Goal: Transaction & Acquisition: Purchase product/service

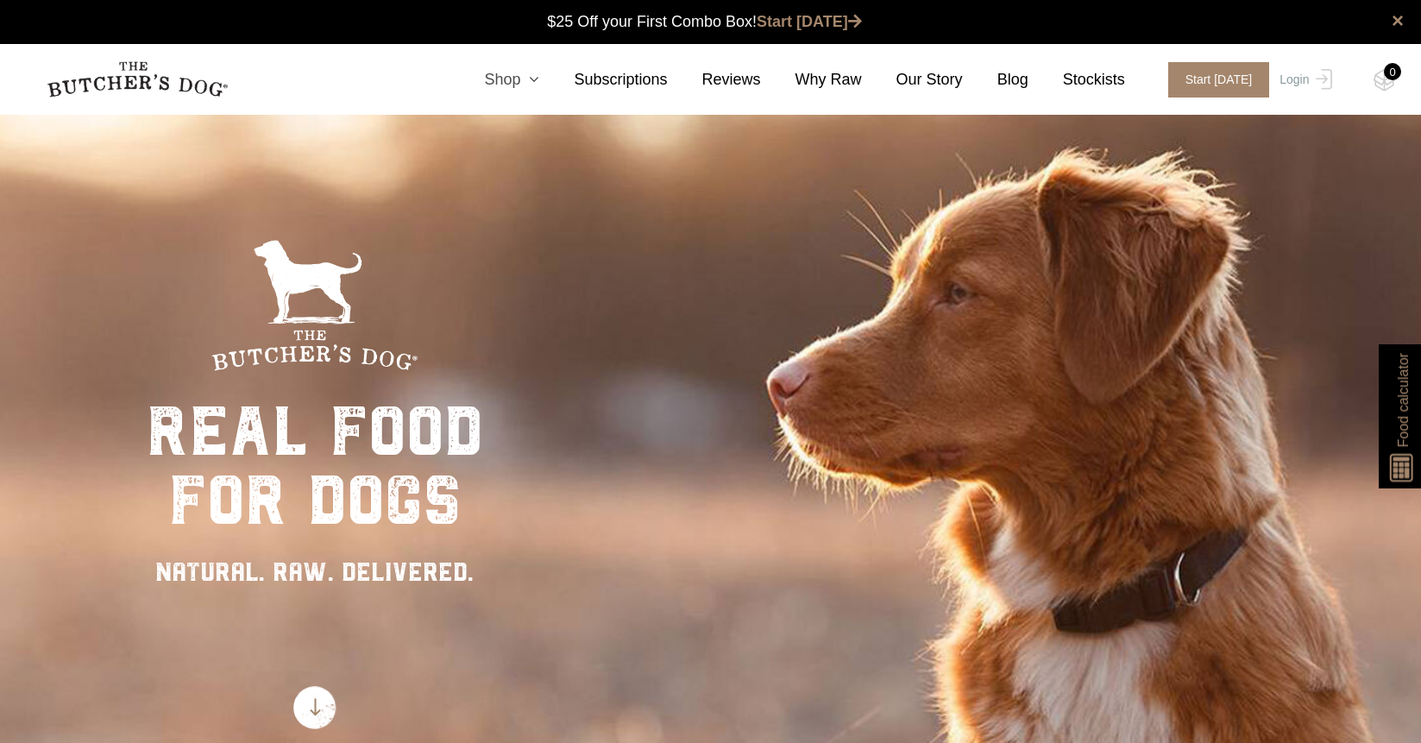
click at [536, 81] on icon at bounding box center [529, 80] width 19 height 16
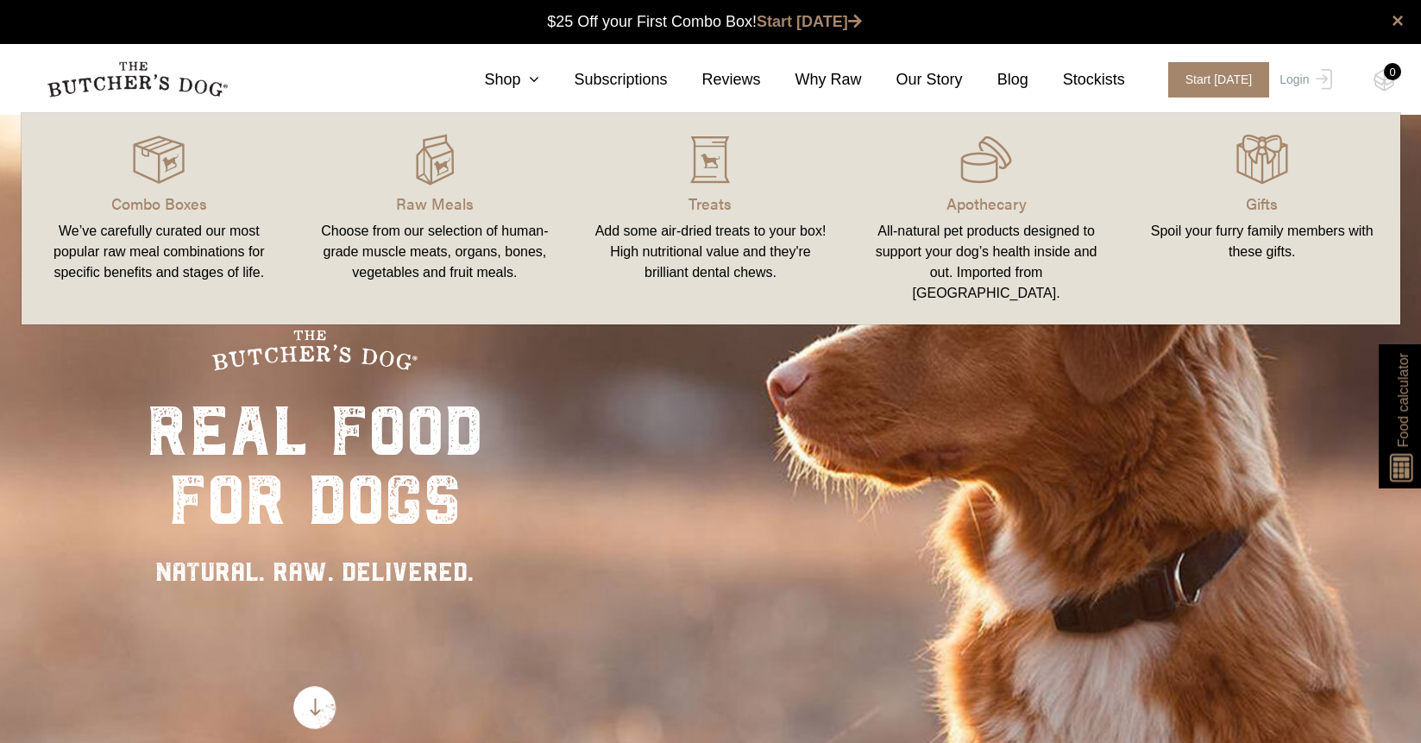
click at [450, 235] on div "Choose from our selection of human-grade muscle meats, organs, bones, vegetable…" at bounding box center [435, 252] width 235 height 62
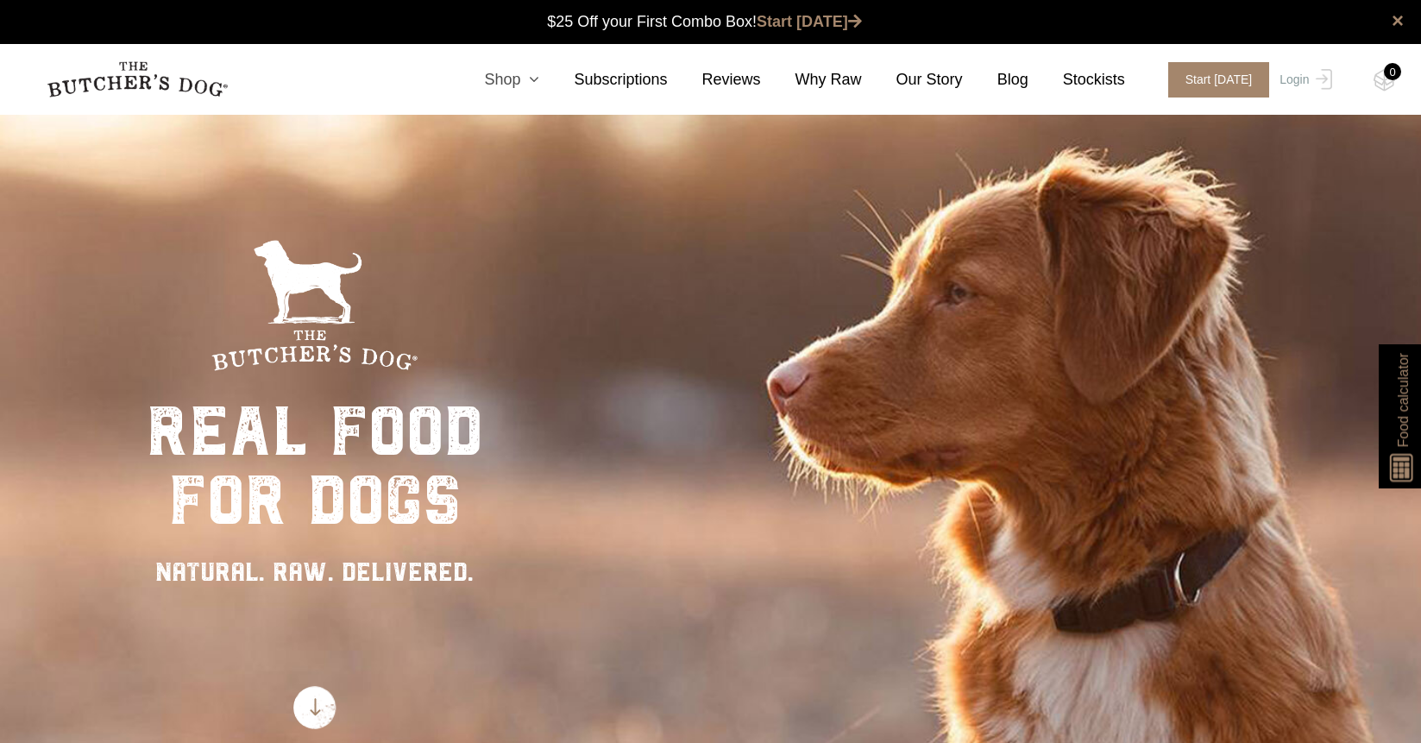
click at [519, 77] on link "Shop" at bounding box center [495, 79] width 90 height 23
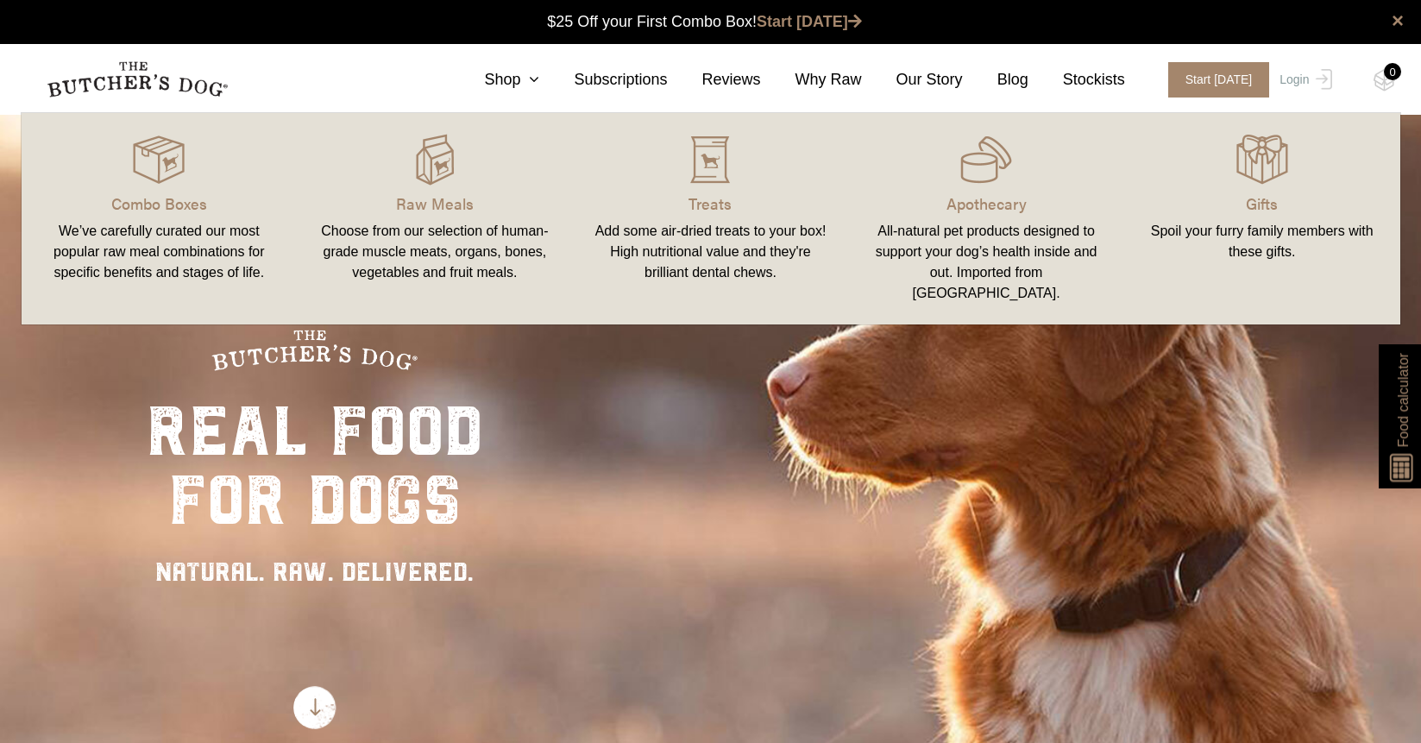
click at [462, 231] on div "Choose from our selection of human-grade muscle meats, organs, bones, vegetable…" at bounding box center [435, 252] width 235 height 62
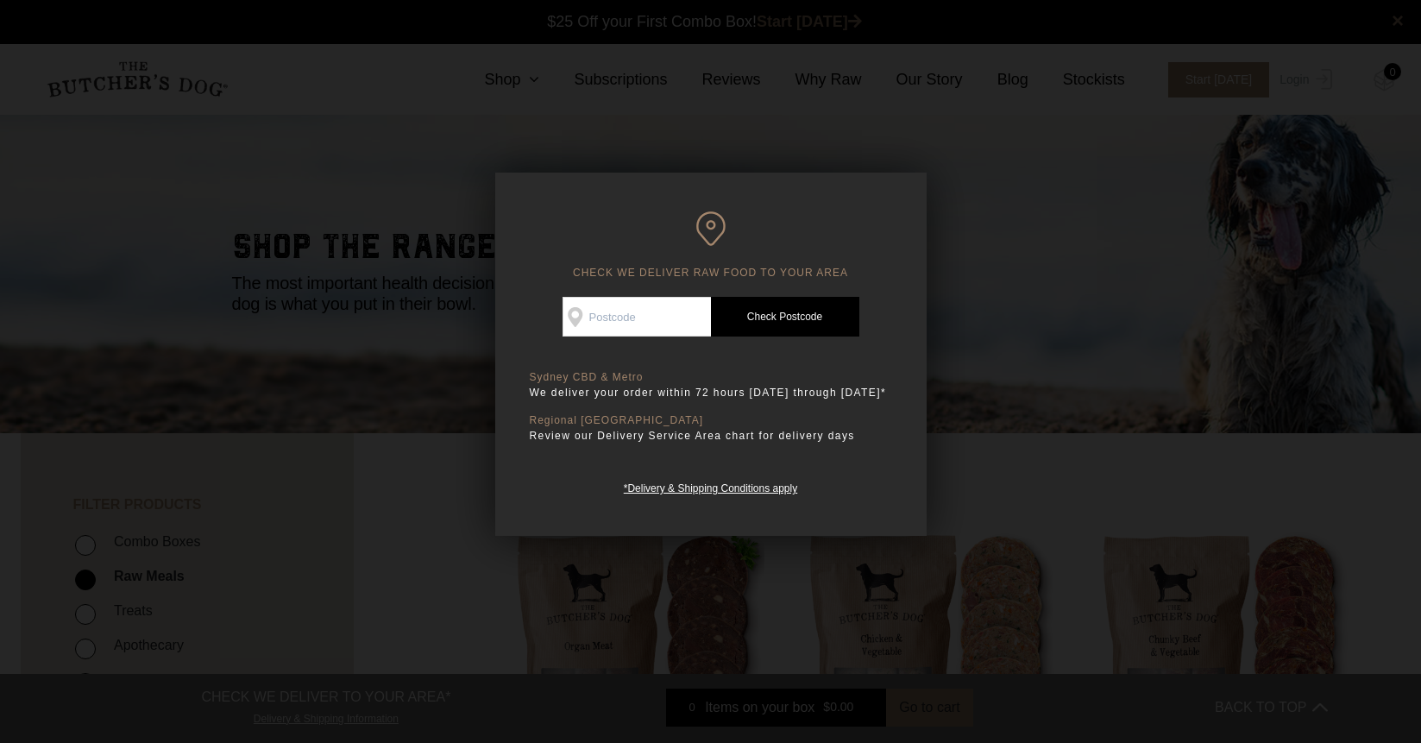
scroll to position [1, 0]
click at [648, 323] on input "Check Availability At" at bounding box center [637, 317] width 148 height 40
type input "2095"
click at [785, 318] on link "Check Postcode" at bounding box center [785, 317] width 148 height 40
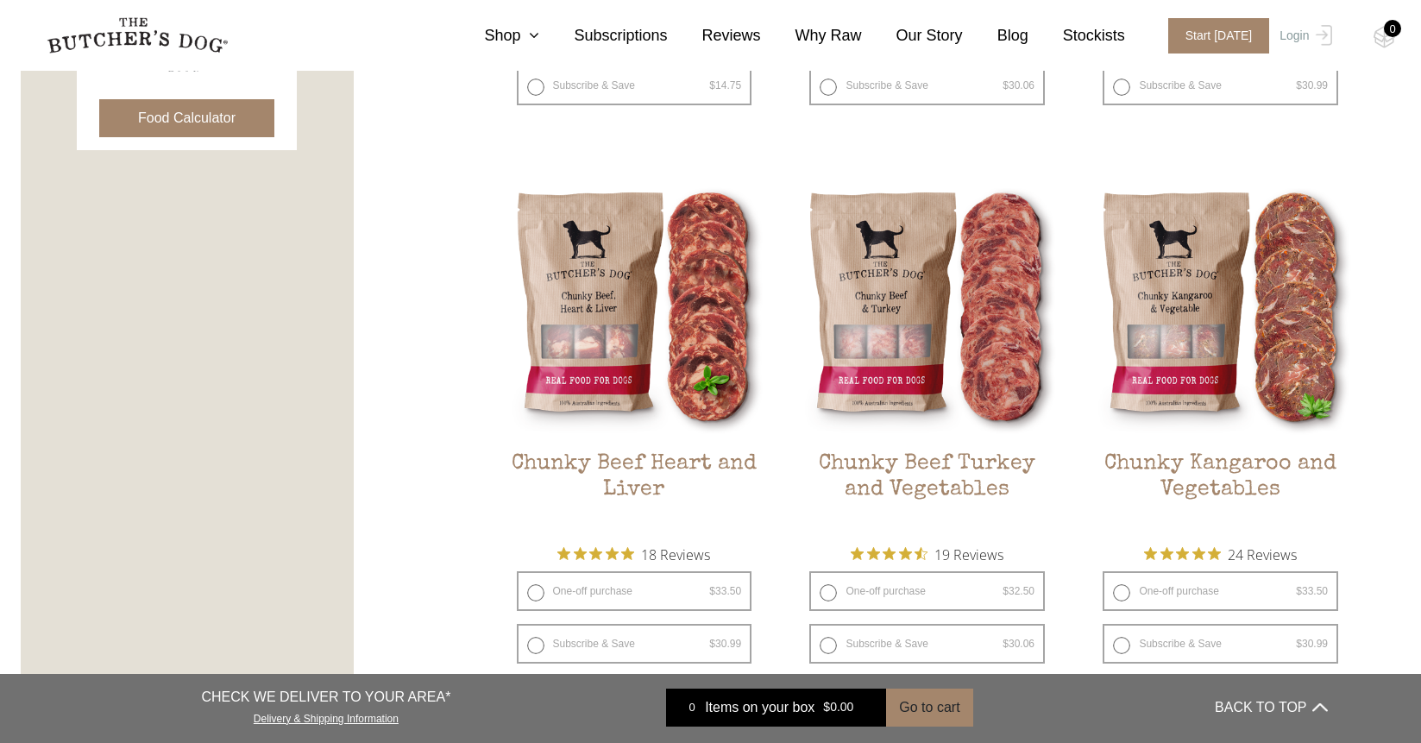
scroll to position [682, 0]
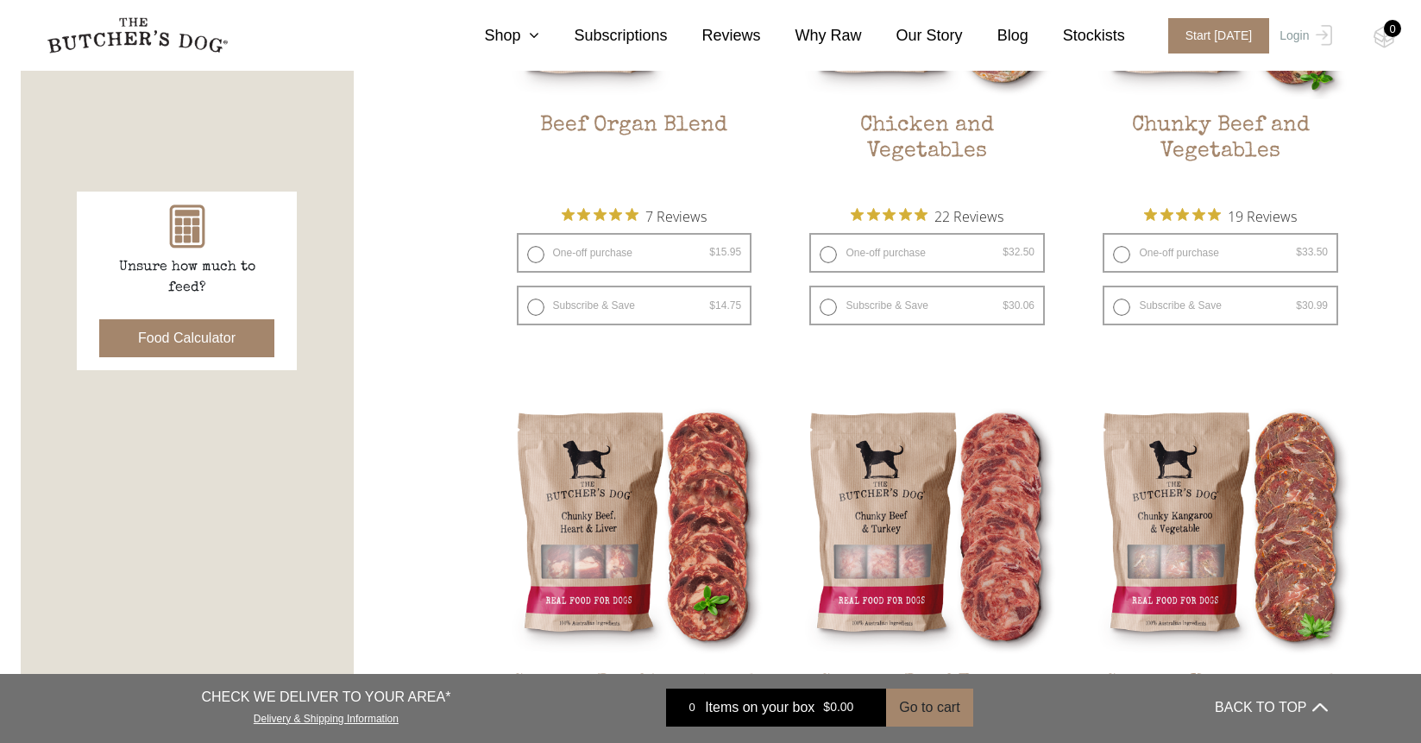
click at [165, 342] on button "Food Calculator" at bounding box center [186, 338] width 175 height 38
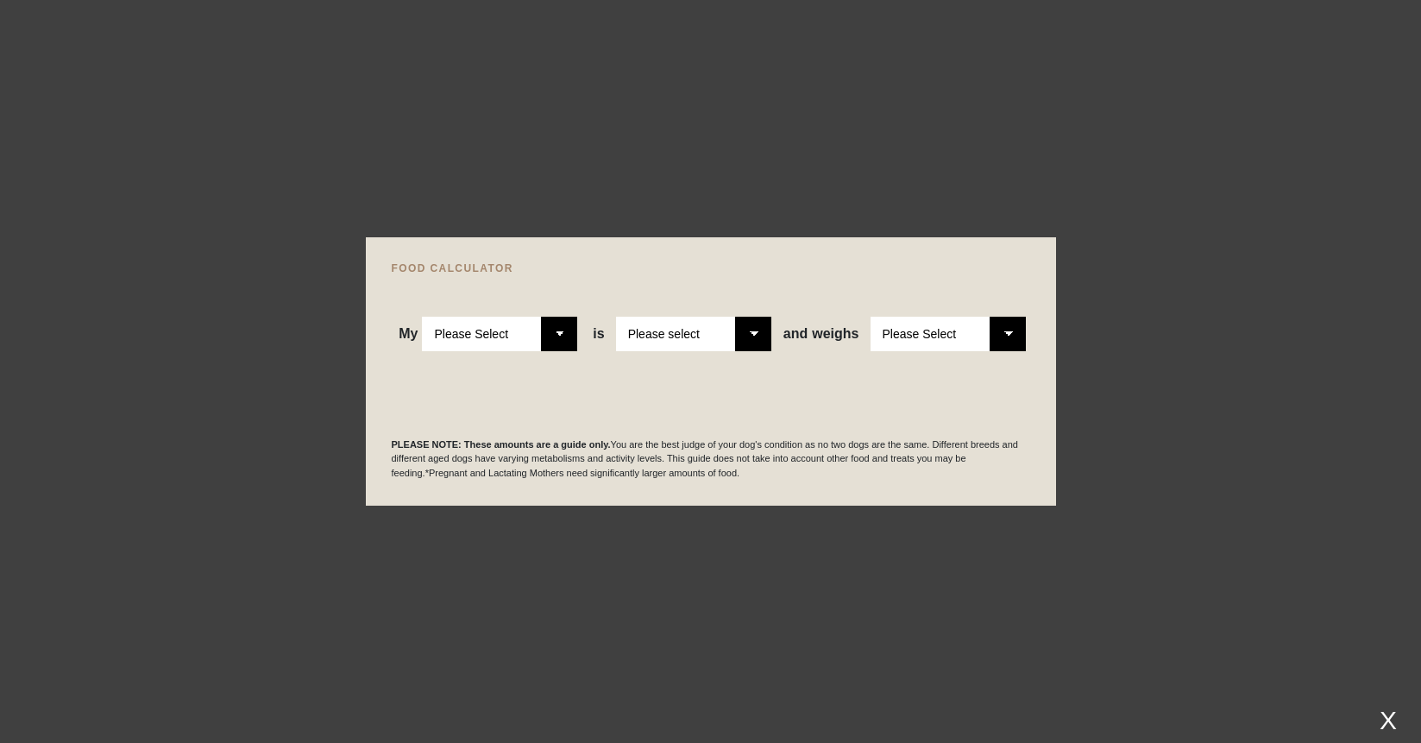
click at [566, 331] on select "Please Select Adult Dog Puppy" at bounding box center [499, 334] width 155 height 35
select select "adult"
click at [422, 317] on select "Please Select Adult Dog Puppy" at bounding box center [499, 334] width 155 height 35
click at [696, 334] on select "Please select a healthy weight overweight" at bounding box center [693, 334] width 155 height 35
select select "0"
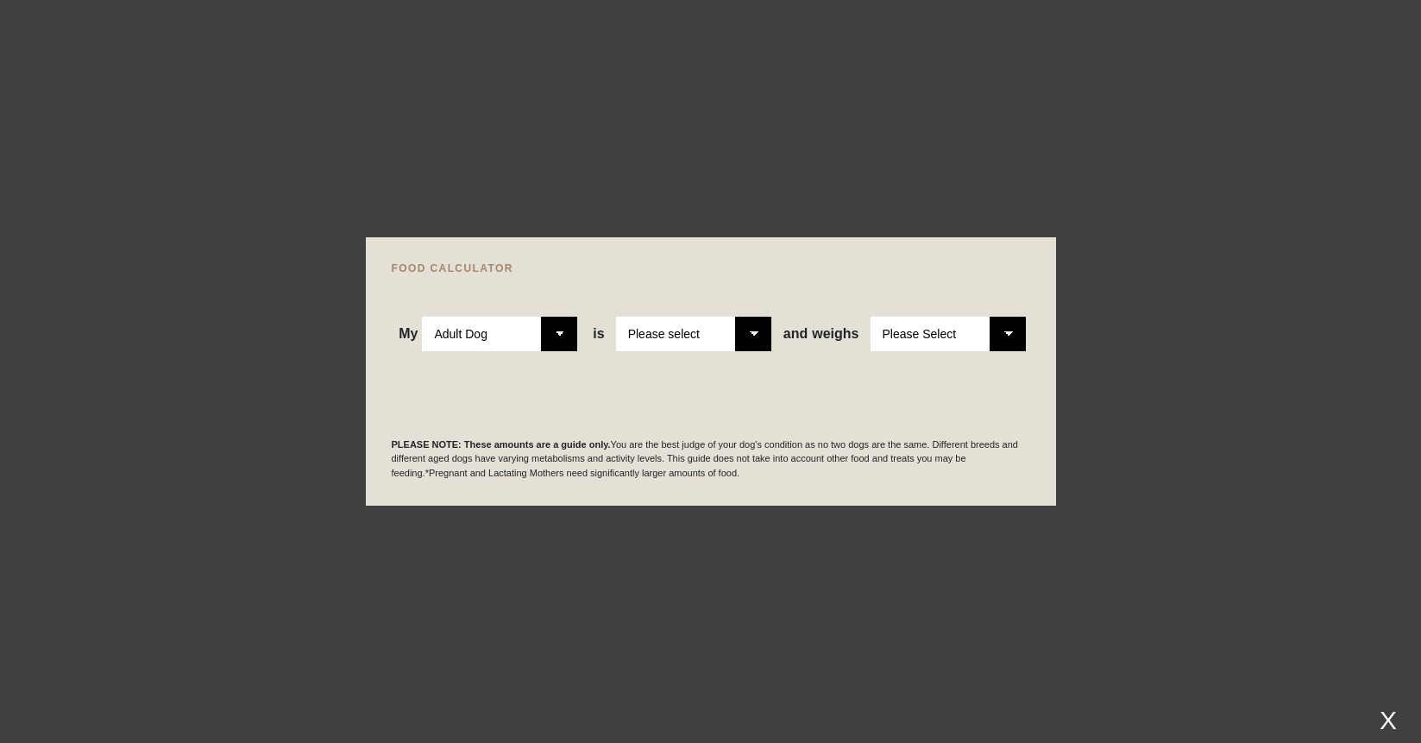
click at [616, 317] on select "Please select a healthy weight overweight" at bounding box center [693, 334] width 155 height 35
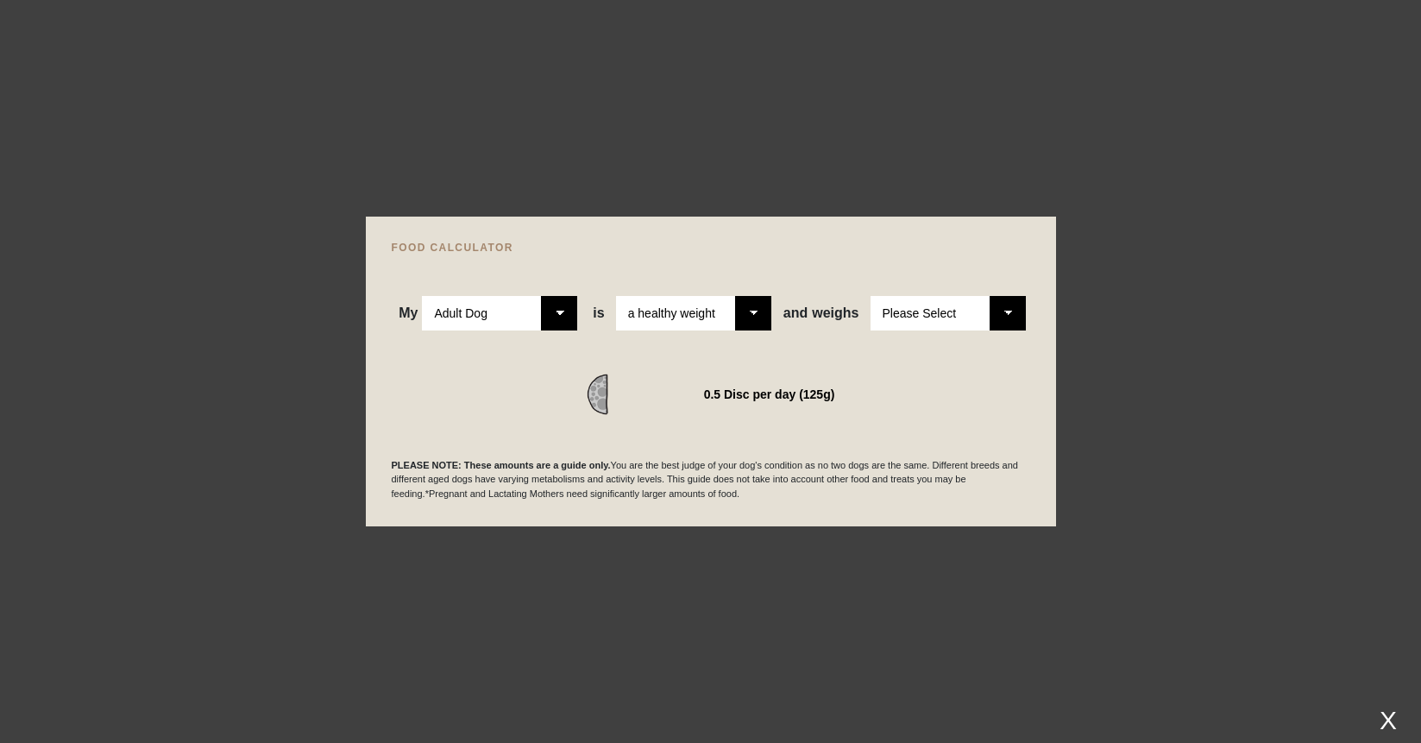
click at [939, 308] on select "Please Select 1kg 2kg 3kg 4kg 5kg 6kg 7kg 8kg 9kg 10kg 11kg 12kg 13kg 14kg 15kg…" at bounding box center [948, 313] width 155 height 35
click at [871, 296] on select "Please Select 1kg 2kg 3kg 4kg 5kg 6kg 7kg 8kg 9kg 10kg 11kg 12kg 13kg 14kg 15kg…" at bounding box center [948, 313] width 155 height 35
click at [1231, 301] on div at bounding box center [710, 371] width 1421 height 743
click at [1016, 312] on select "Please Select 1kg 2kg 3kg 4kg 5kg 6kg 7kg 8kg 9kg 10kg 11kg 12kg 13kg 14kg 15kg…" at bounding box center [948, 313] width 155 height 35
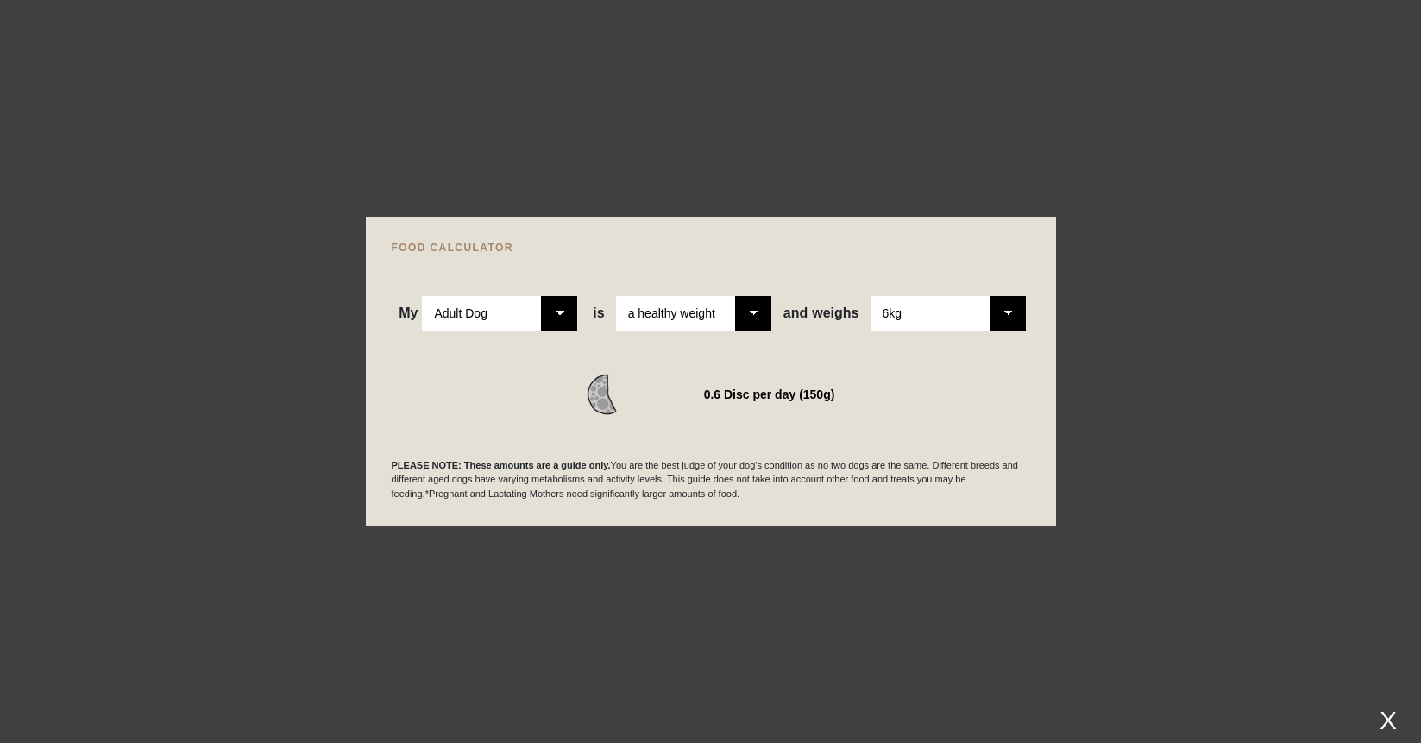
click at [871, 296] on select "Please Select 1kg 2kg 3kg 4kg 5kg 6kg 7kg 8kg 9kg 10kg 11kg 12kg 13kg 14kg 15kg…" at bounding box center [948, 313] width 155 height 35
click at [1007, 309] on select "Please Select 1kg 2kg 3kg 4kg 5kg 6kg 7kg 8kg 9kg 10kg 11kg 12kg 13kg 14kg 15kg…" at bounding box center [948, 313] width 155 height 35
select select "5"
click at [871, 296] on select "Please Select 1kg 2kg 3kg 4kg 5kg 6kg 7kg 8kg 9kg 10kg 11kg 12kg 13kg 14kg 15kg…" at bounding box center [948, 313] width 155 height 35
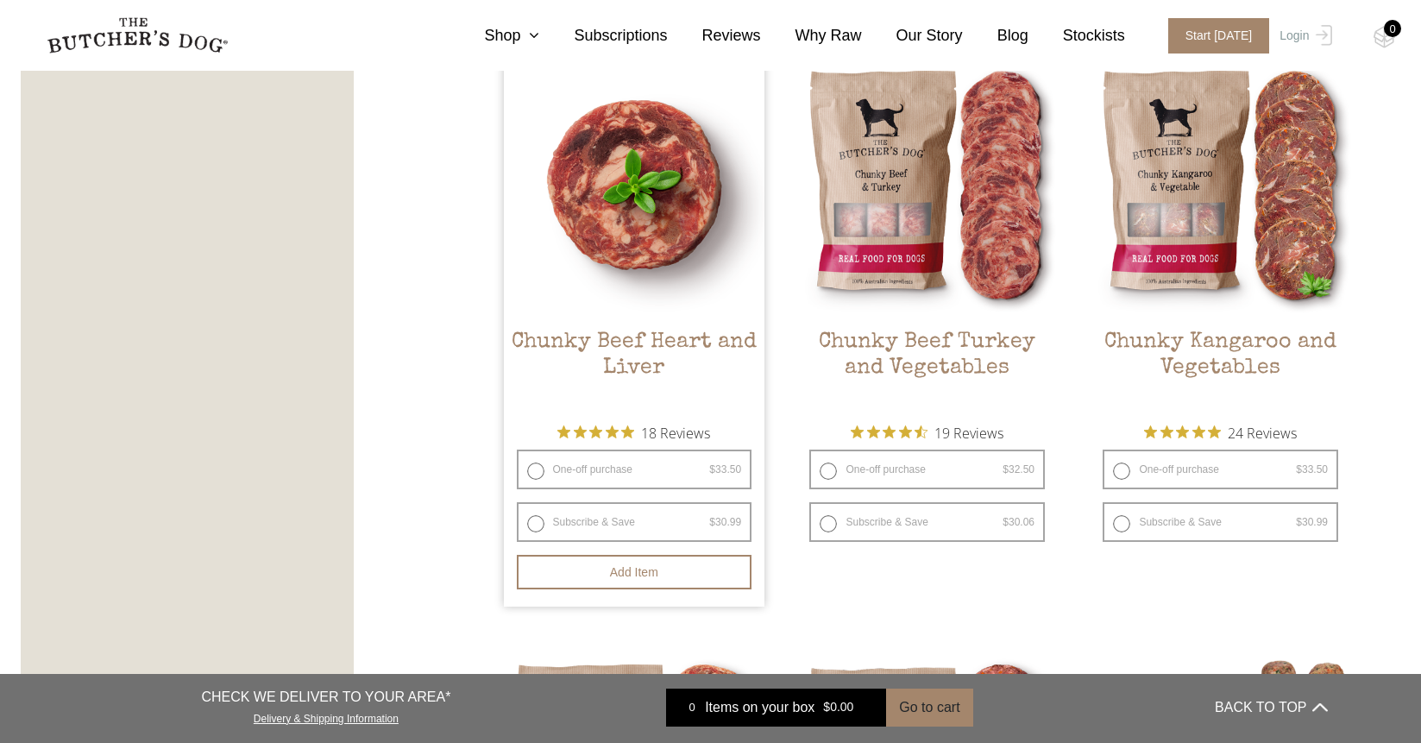
scroll to position [1028, 0]
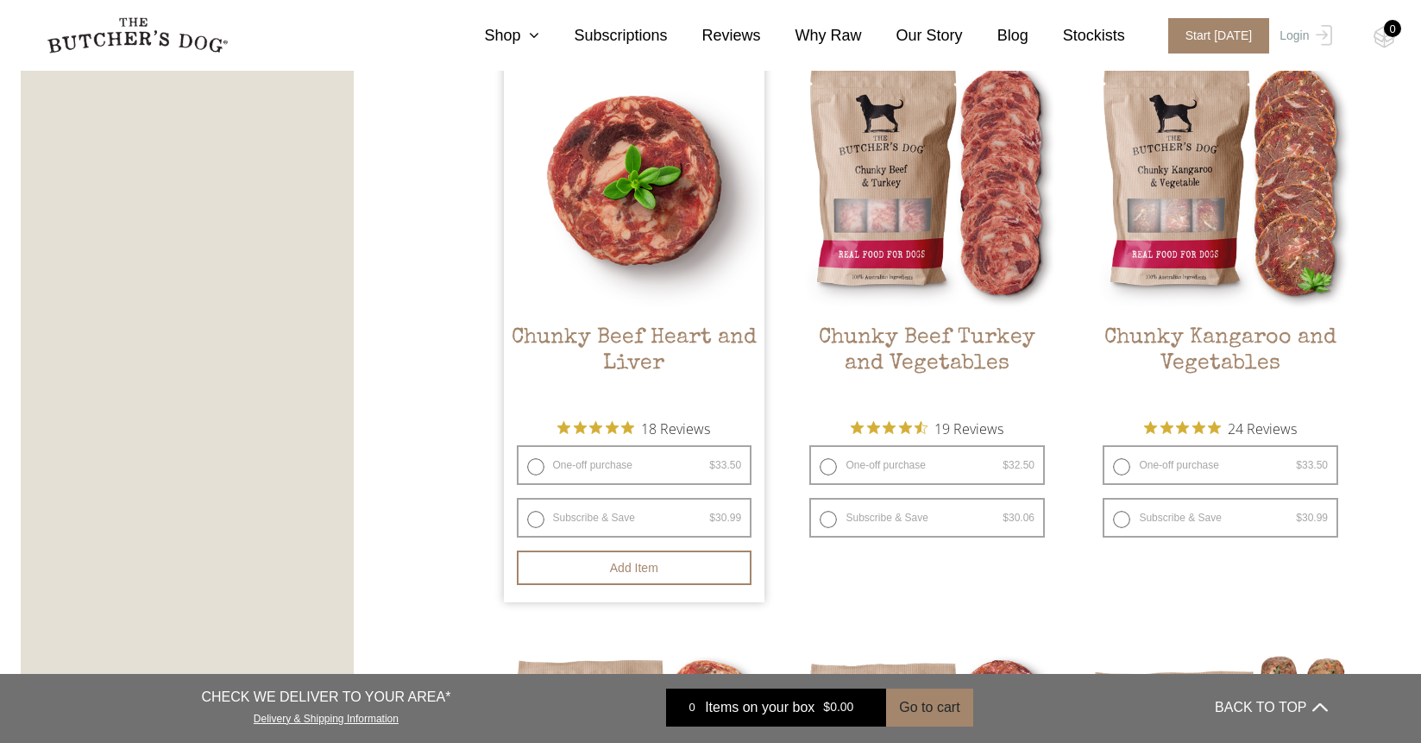
click at [642, 193] on img at bounding box center [634, 180] width 261 height 261
